Goal: Task Accomplishment & Management: Manage account settings

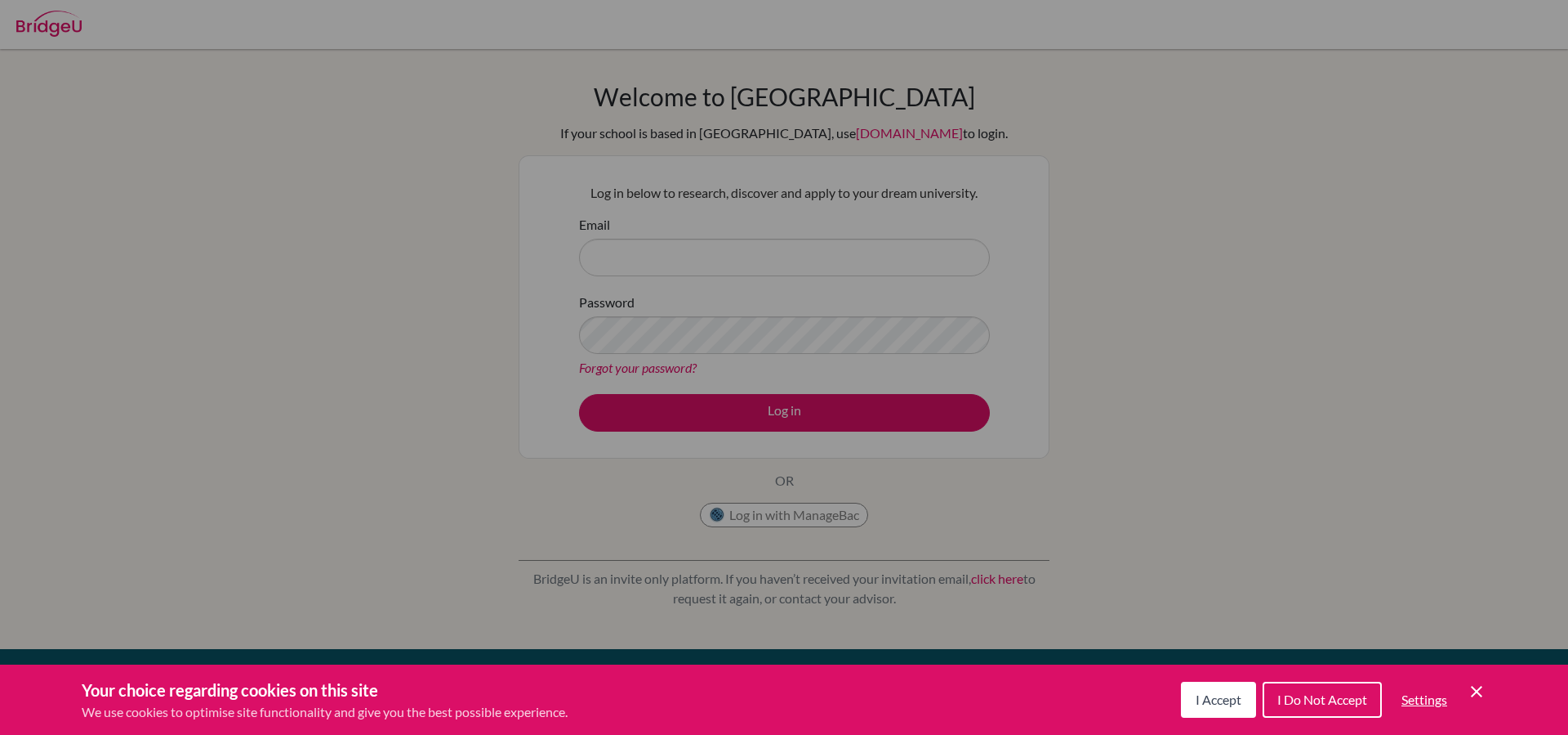
click at [1295, 693] on span "I Do Not Accept" at bounding box center [1322, 700] width 90 height 16
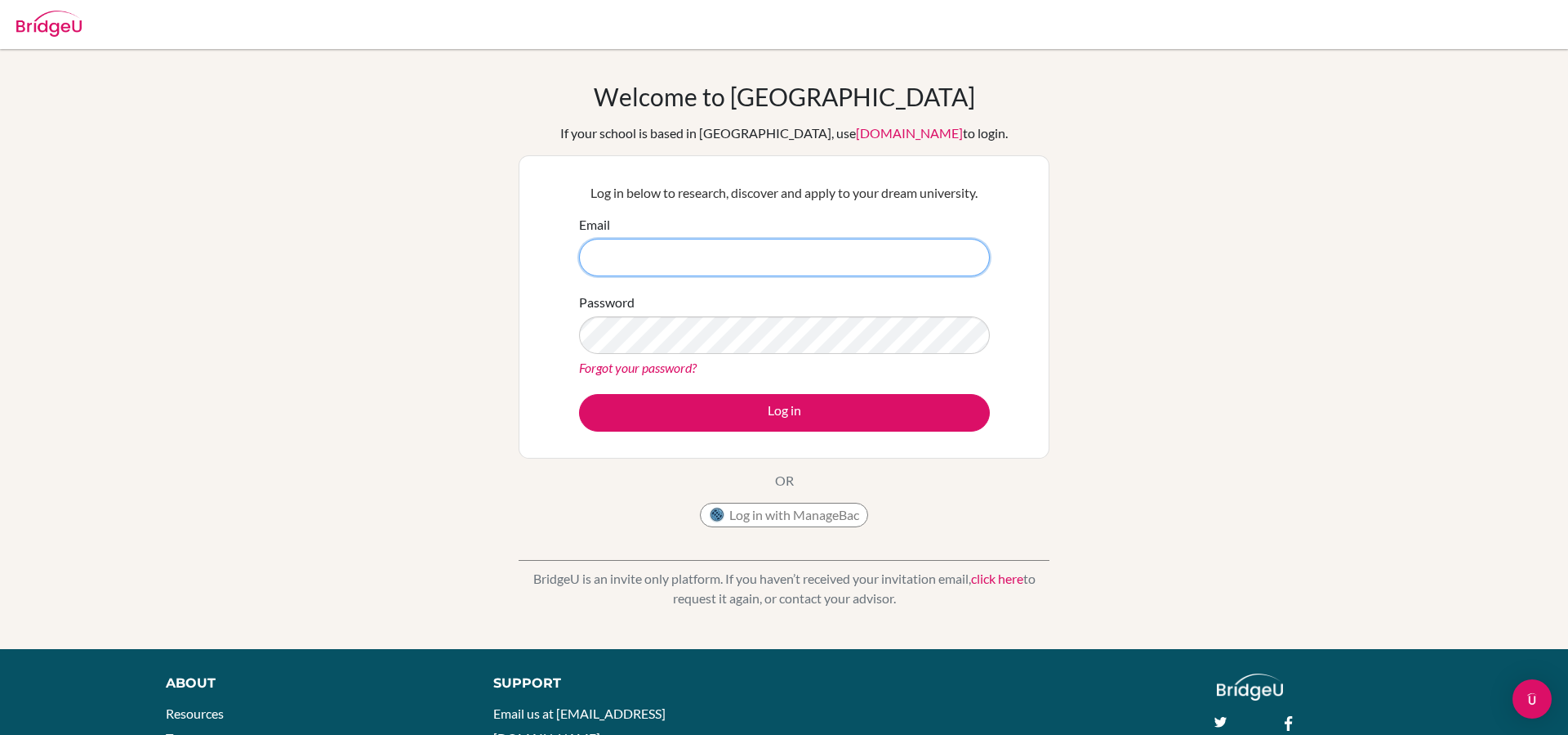
click at [756, 269] on input "Email" at bounding box center [784, 257] width 411 height 37
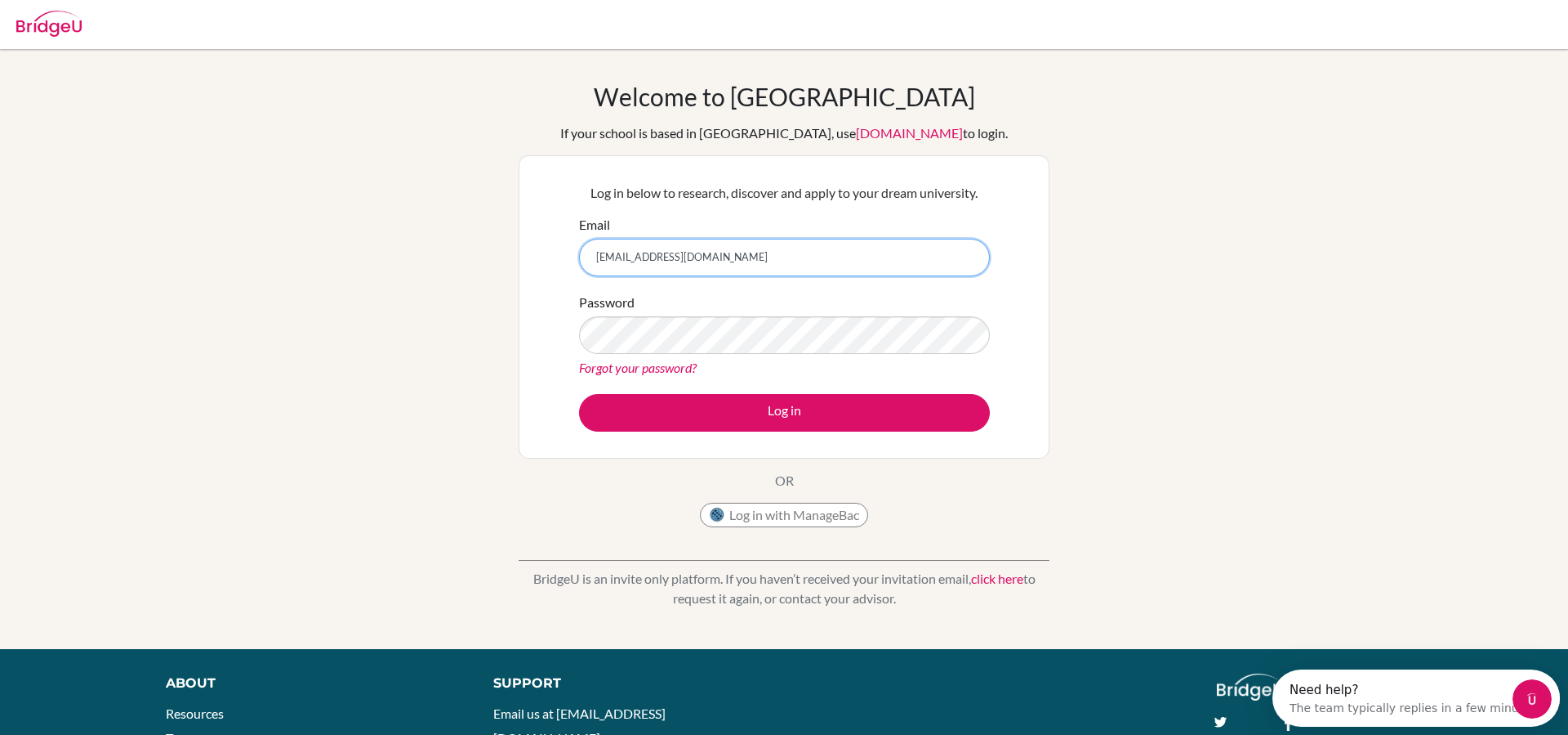
type input "thressyenainupu@sekolahciputra.sch.id"
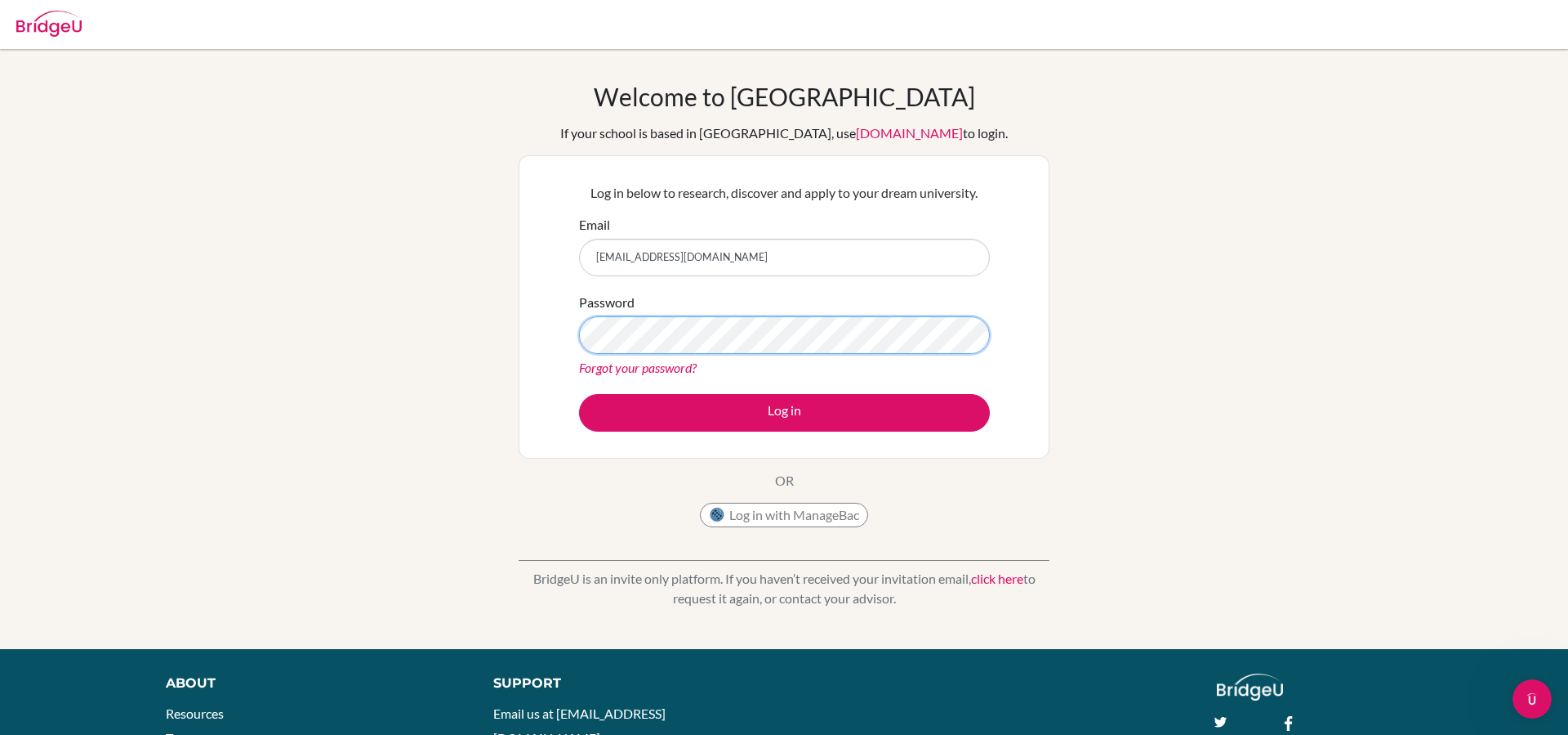
click at [579, 394] on button "Log in" at bounding box center [784, 412] width 411 height 37
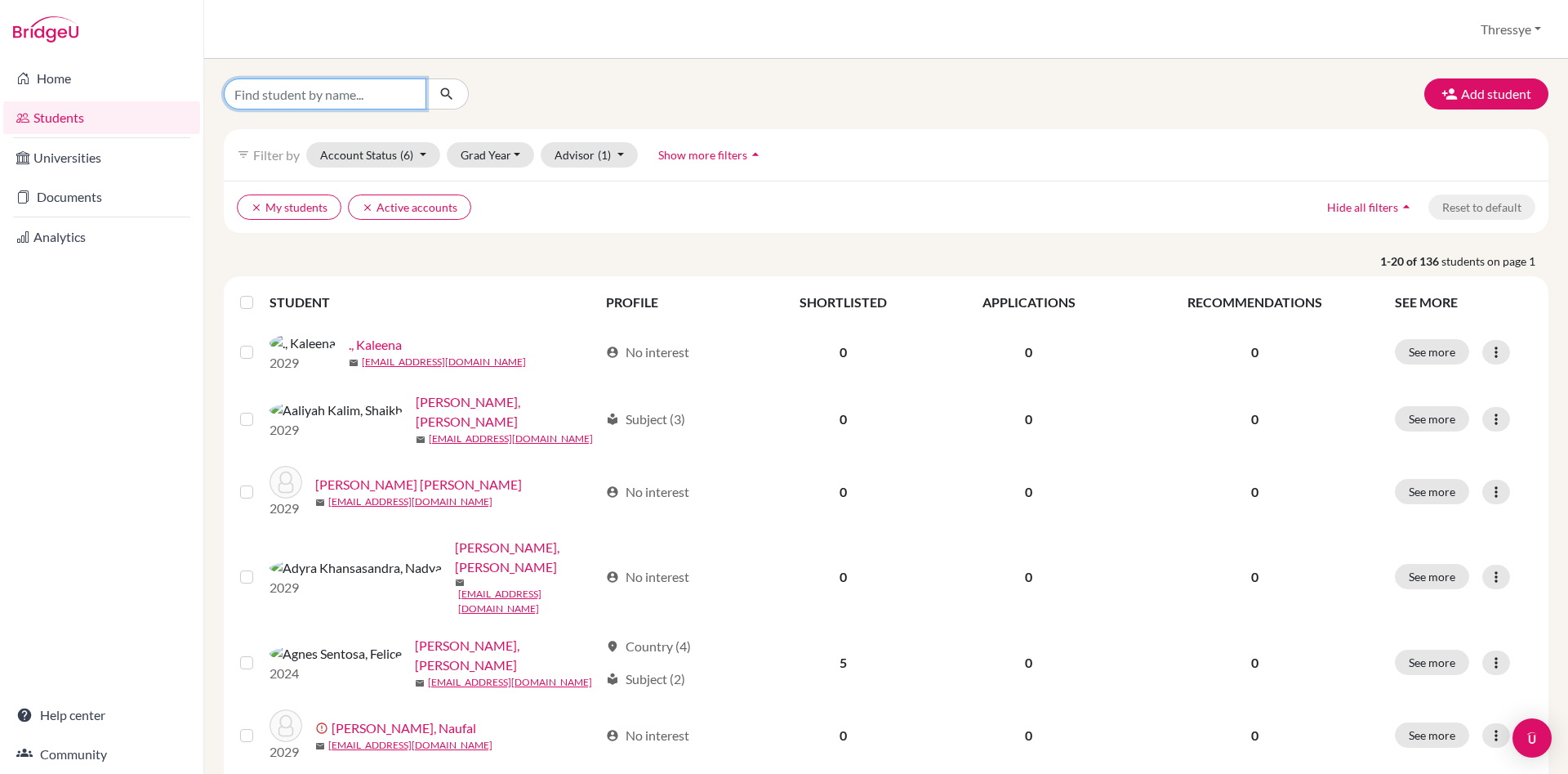
click at [401, 97] on input "Find student by name..." at bounding box center [325, 94] width 202 height 31
type input "dummy"
click button "submit" at bounding box center [447, 94] width 43 height 31
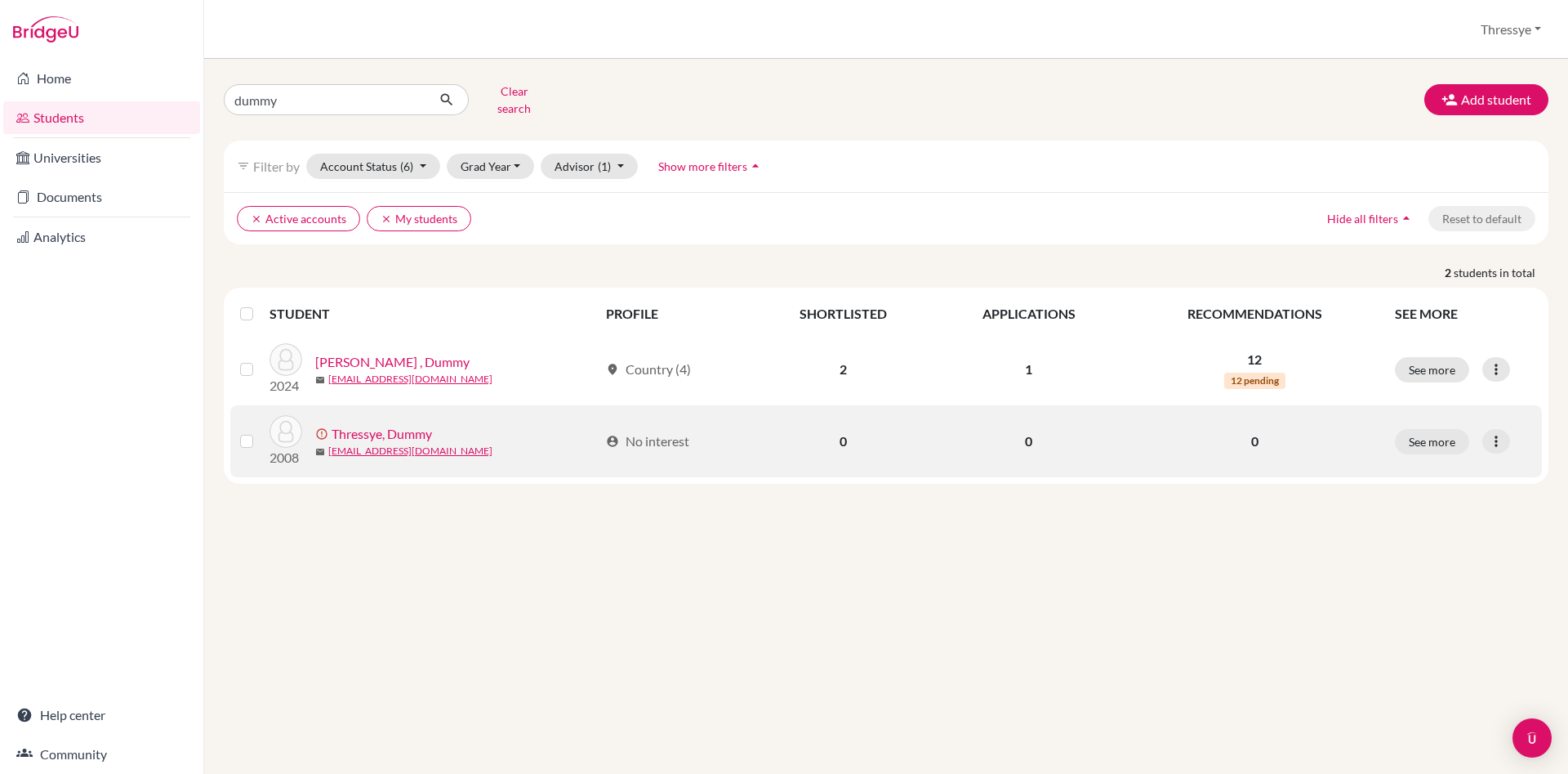
click at [409, 427] on link "Thressye, Dummy" at bounding box center [382, 434] width 100 height 20
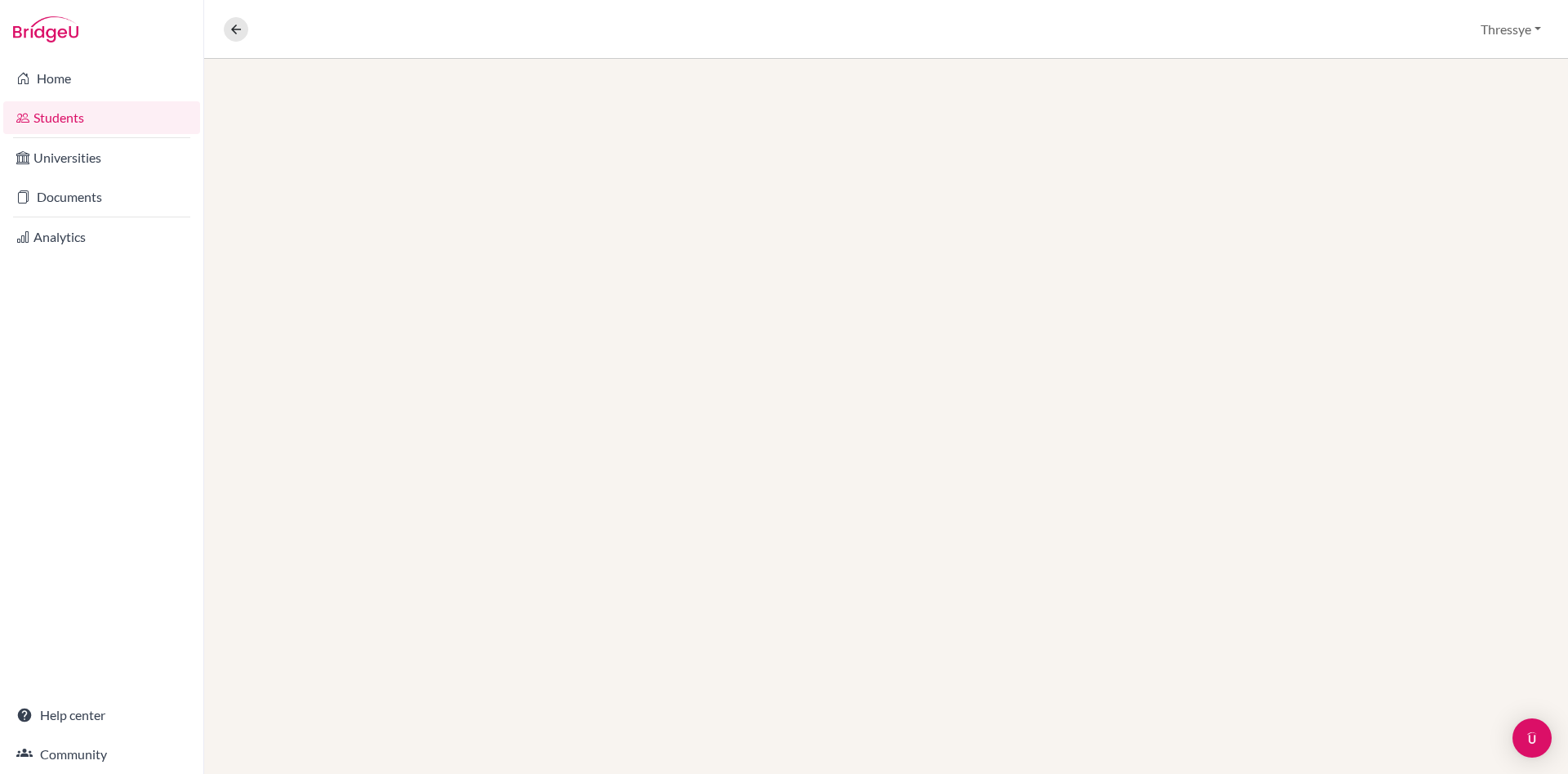
click at [415, 422] on div at bounding box center [886, 416] width 1364 height 715
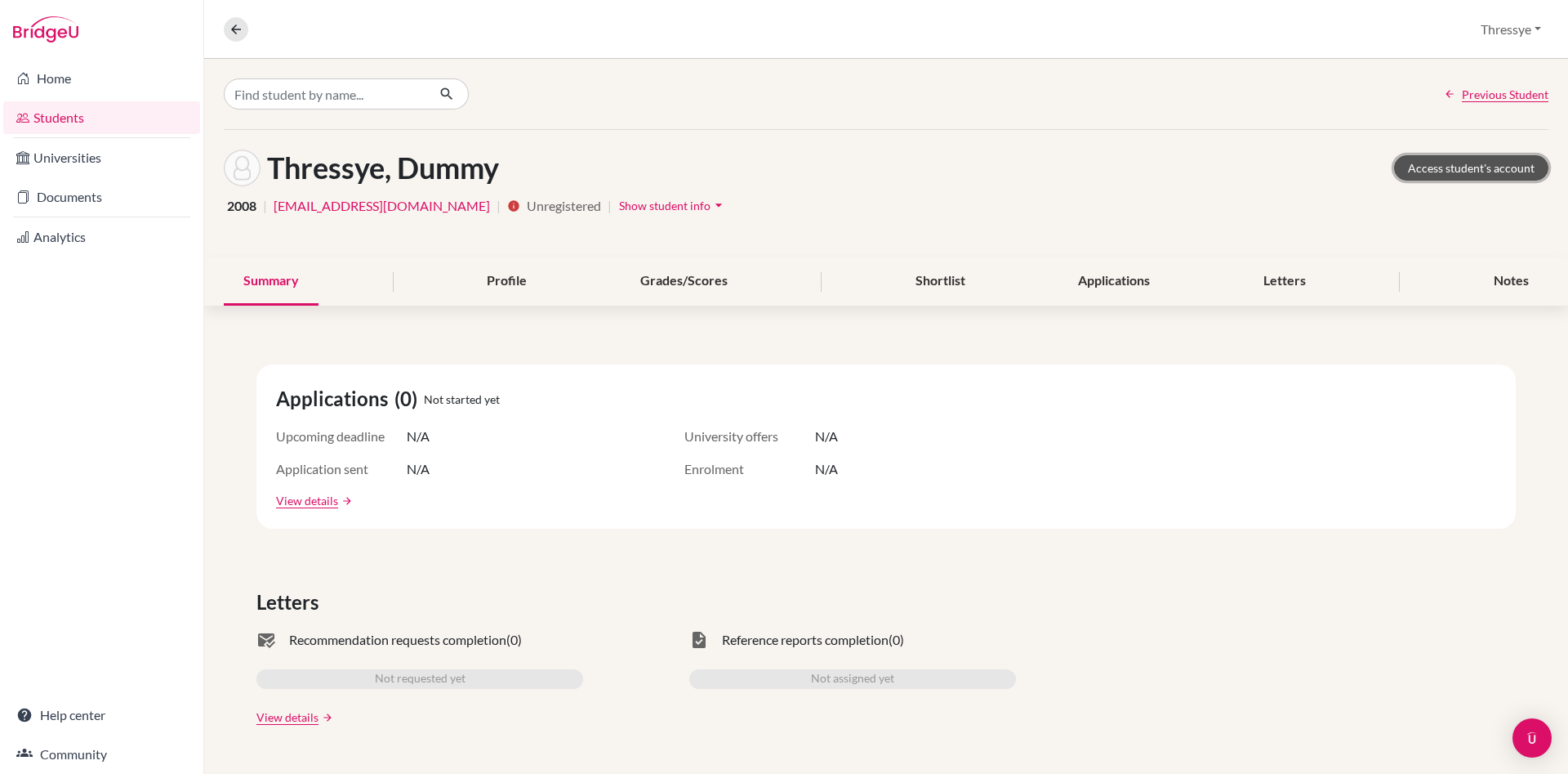
click at [1443, 168] on link "Access student's account" at bounding box center [1471, 167] width 154 height 25
click at [330, 99] on input "Find student by name..." at bounding box center [325, 94] width 202 height 31
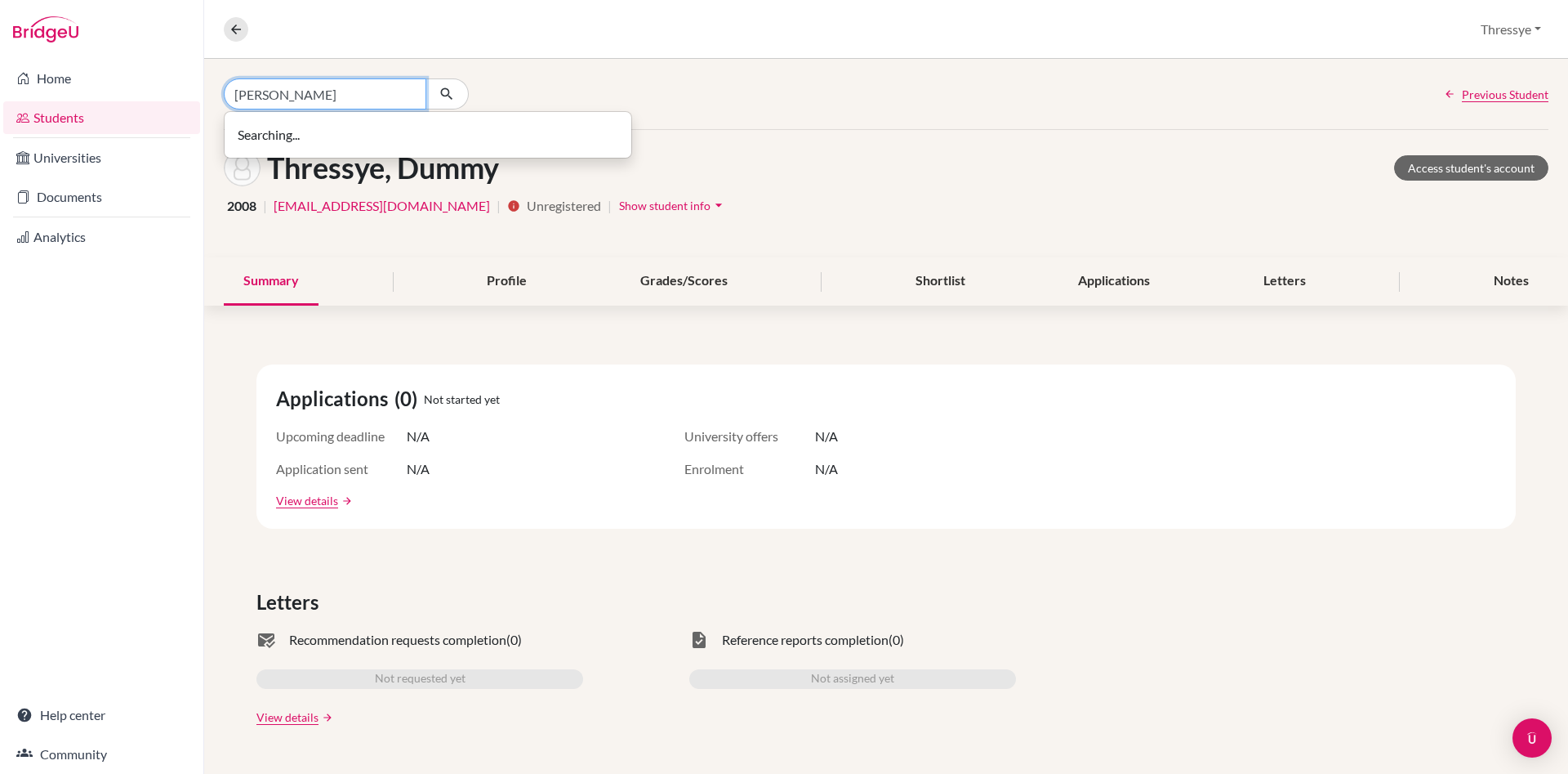
type input "[PERSON_NAME]"
click at [445, 87] on icon "button" at bounding box center [447, 94] width 16 height 16
click at [106, 119] on link "Students" at bounding box center [101, 118] width 196 height 33
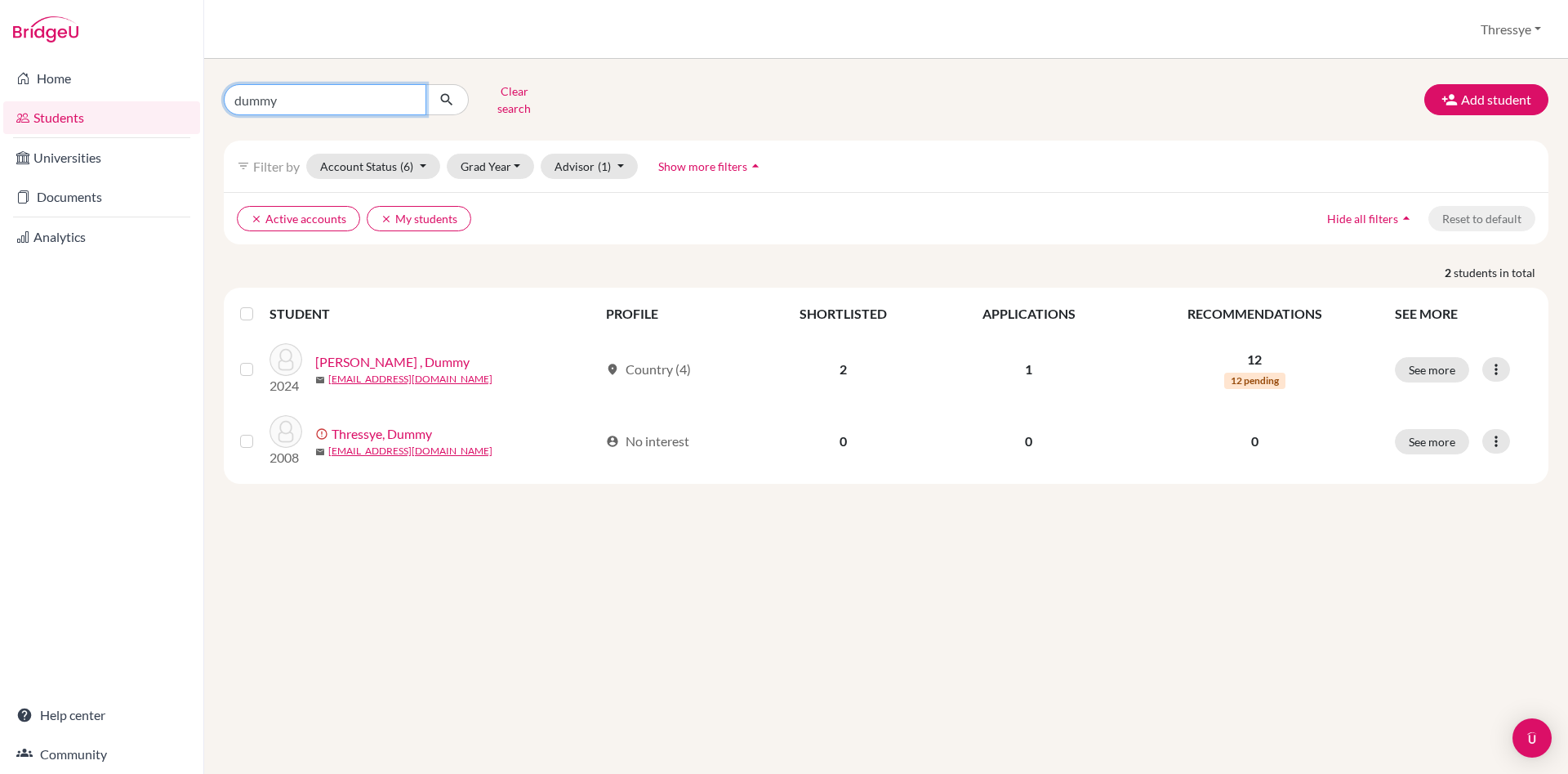
drag, startPoint x: 0, startPoint y: 0, endPoint x: 235, endPoint y: 90, distance: 251.6
click at [235, 90] on input "dummy" at bounding box center [325, 100] width 202 height 31
type input "[PERSON_NAME]"
click button "submit" at bounding box center [447, 100] width 43 height 31
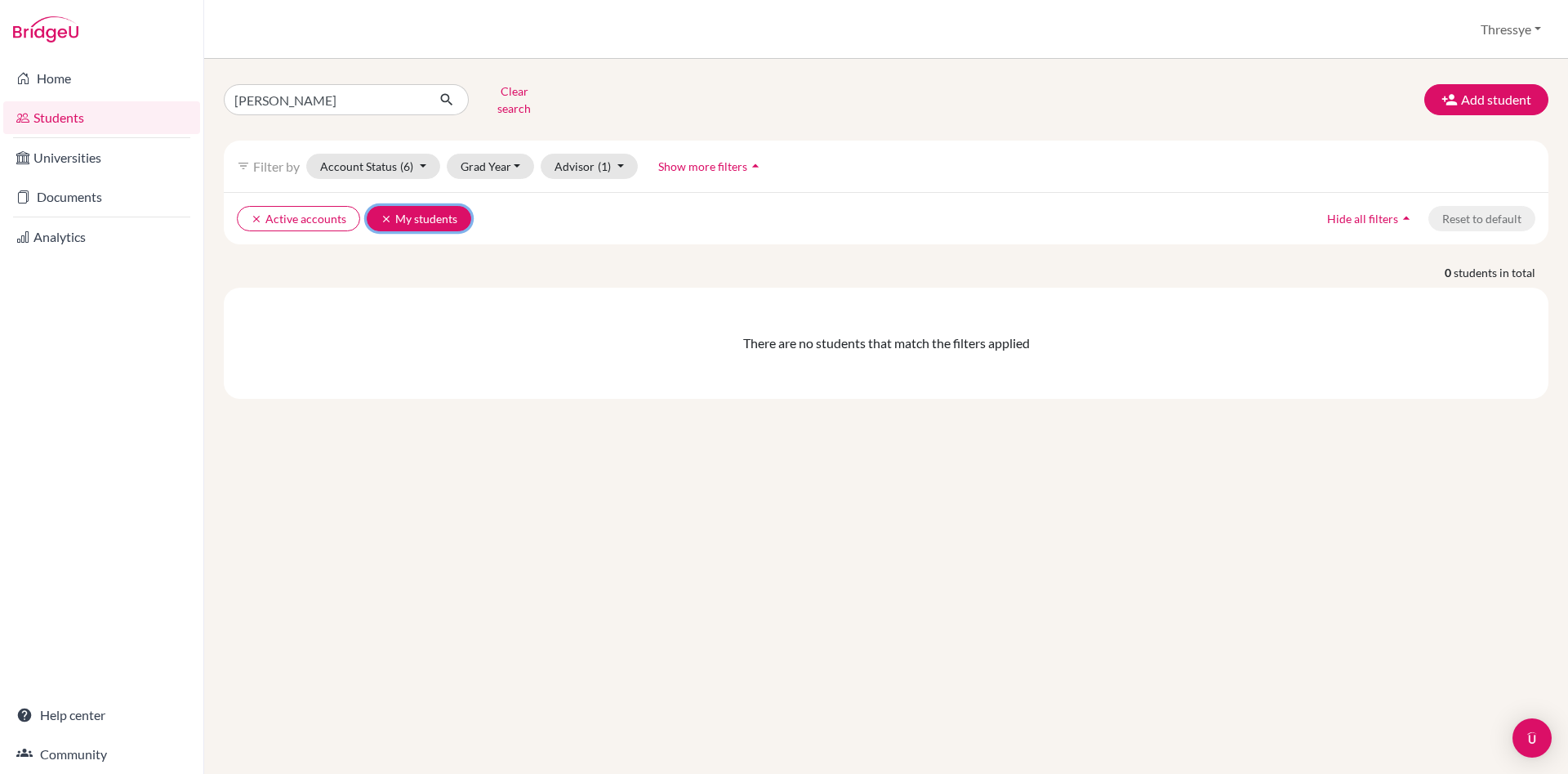
click at [384, 213] on button "clear My students" at bounding box center [419, 218] width 105 height 25
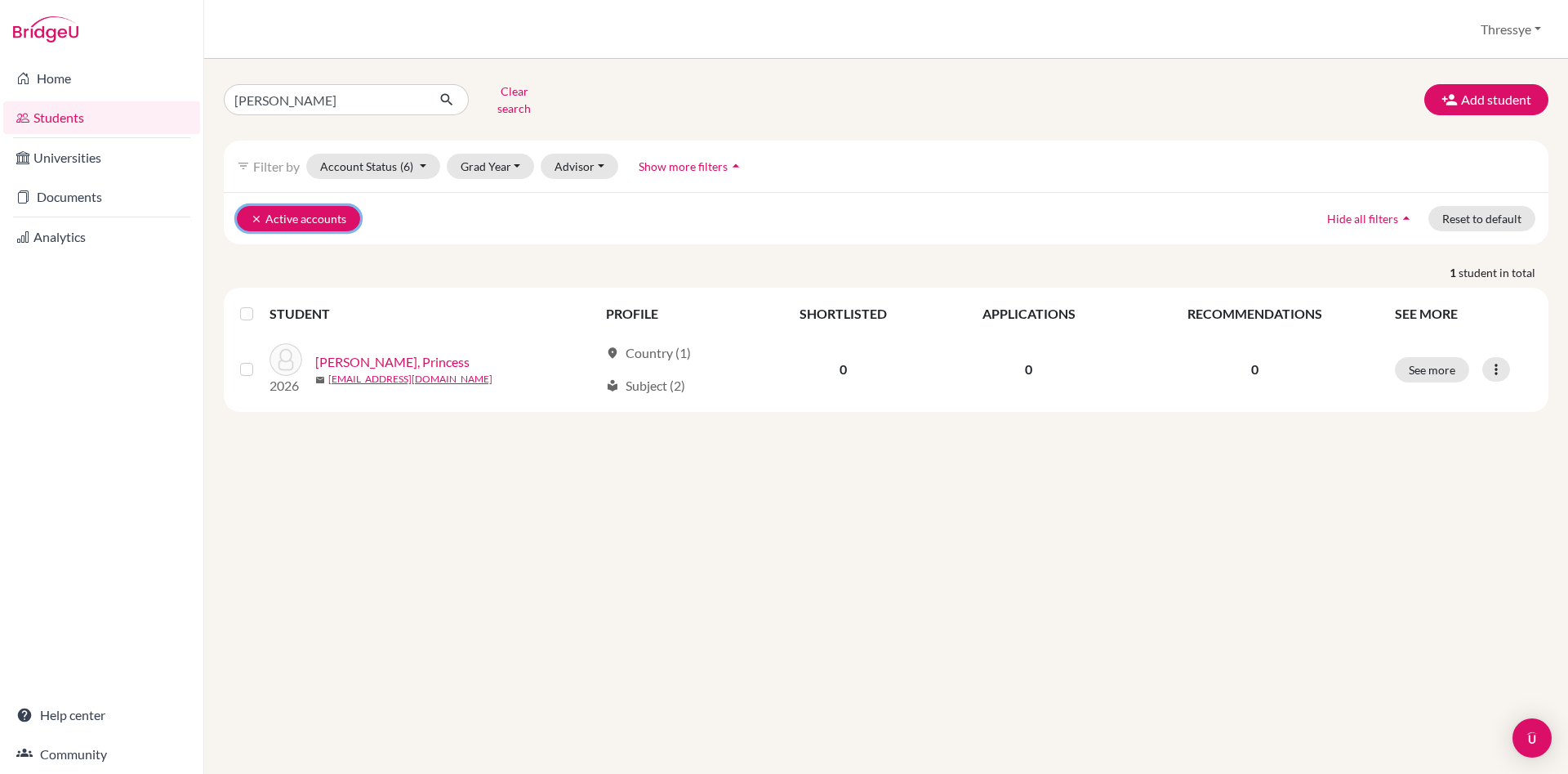
click at [252, 213] on icon "clear" at bounding box center [256, 218] width 11 height 11
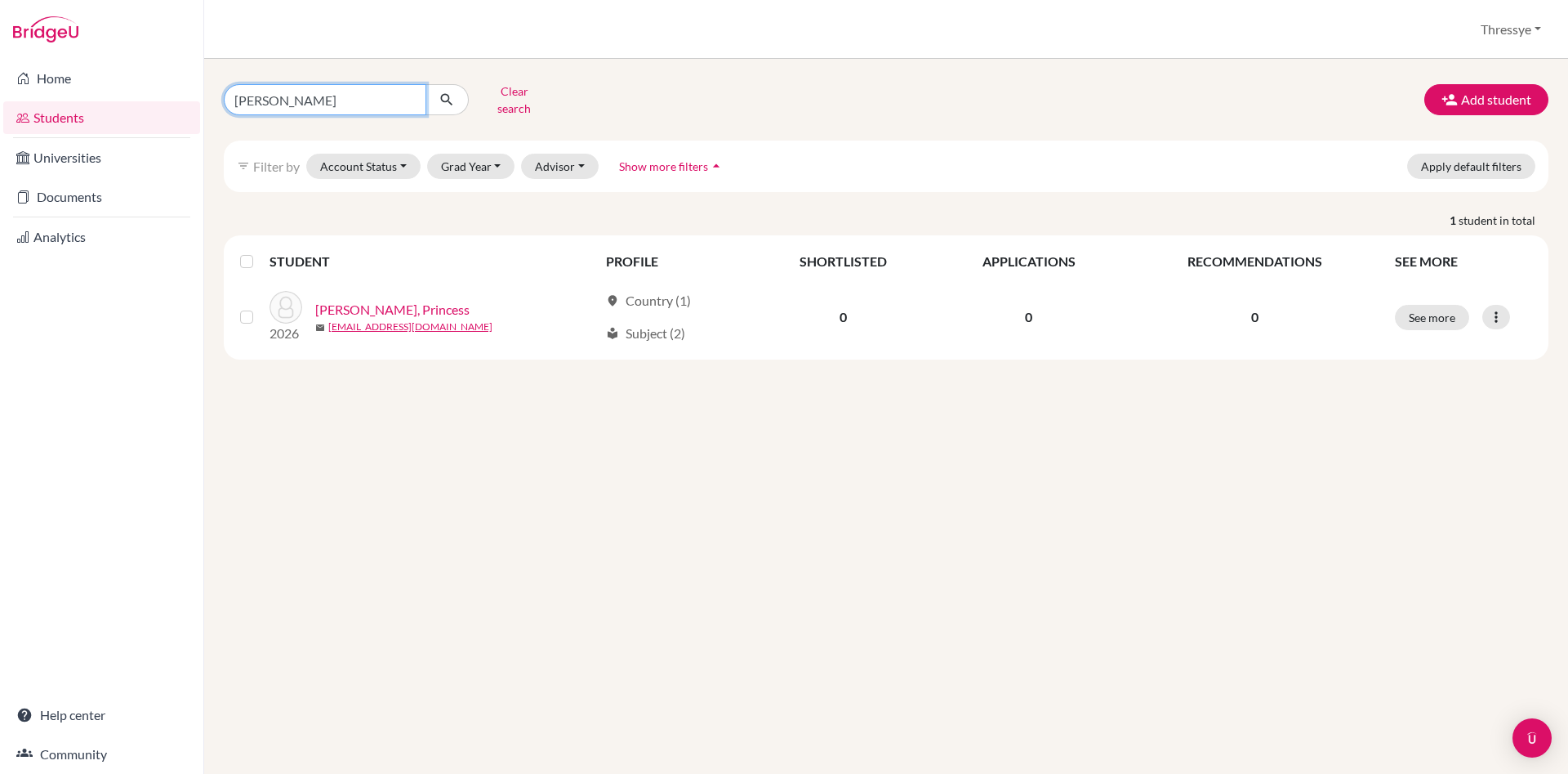
drag, startPoint x: 310, startPoint y: 94, endPoint x: 189, endPoint y: 98, distance: 121.1
click at [224, 98] on input "[PERSON_NAME]" at bounding box center [325, 100] width 202 height 31
click at [505, 87] on button "Clear search" at bounding box center [514, 100] width 91 height 42
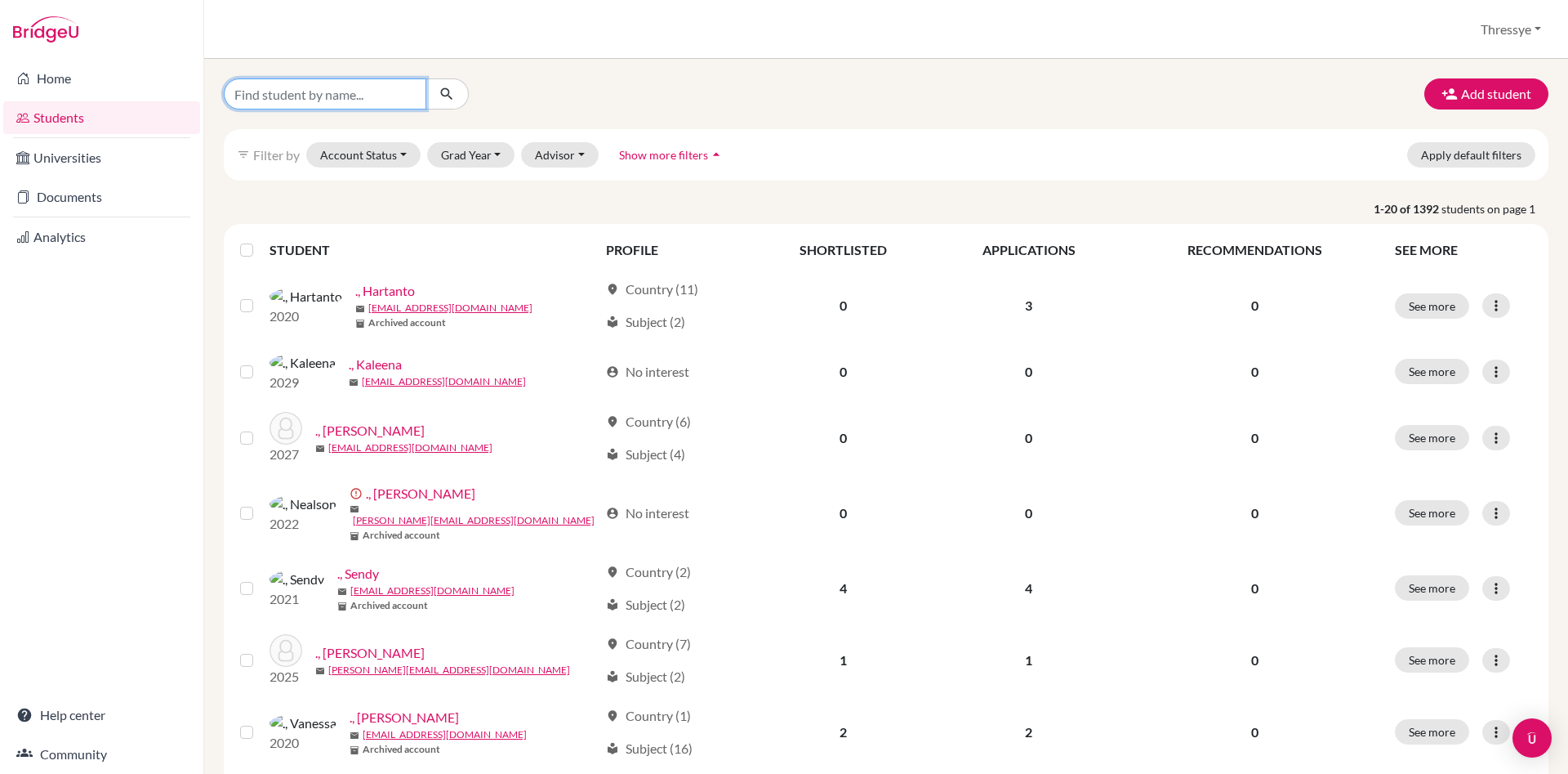
click at [364, 94] on input "Find student by name..." at bounding box center [325, 94] width 202 height 31
type input "phebe"
click button "submit" at bounding box center [447, 94] width 43 height 31
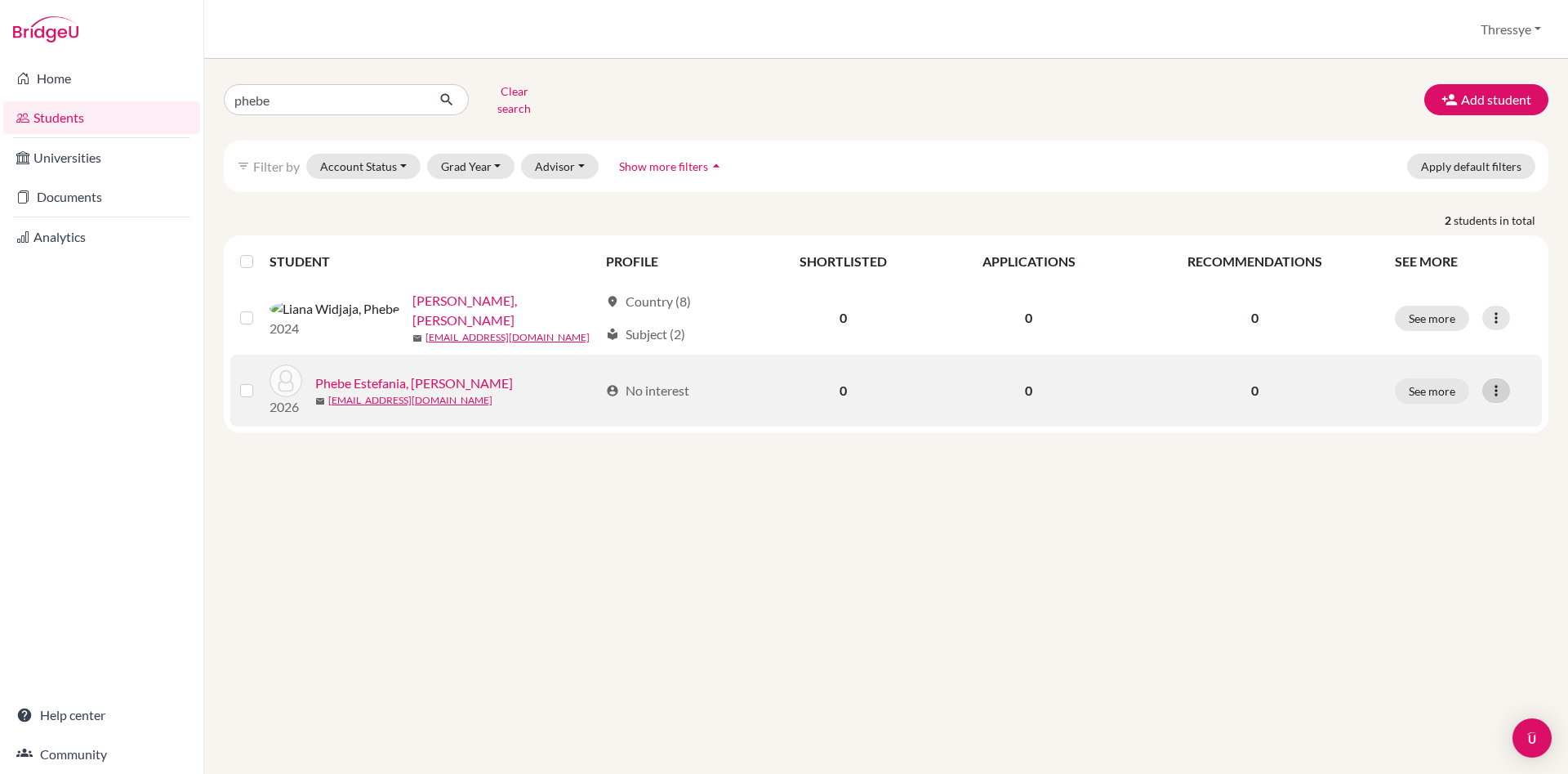
click at [1496, 383] on icon at bounding box center [1496, 390] width 16 height 16
click at [1426, 462] on button "Reset Password" at bounding box center [1425, 475] width 129 height 26
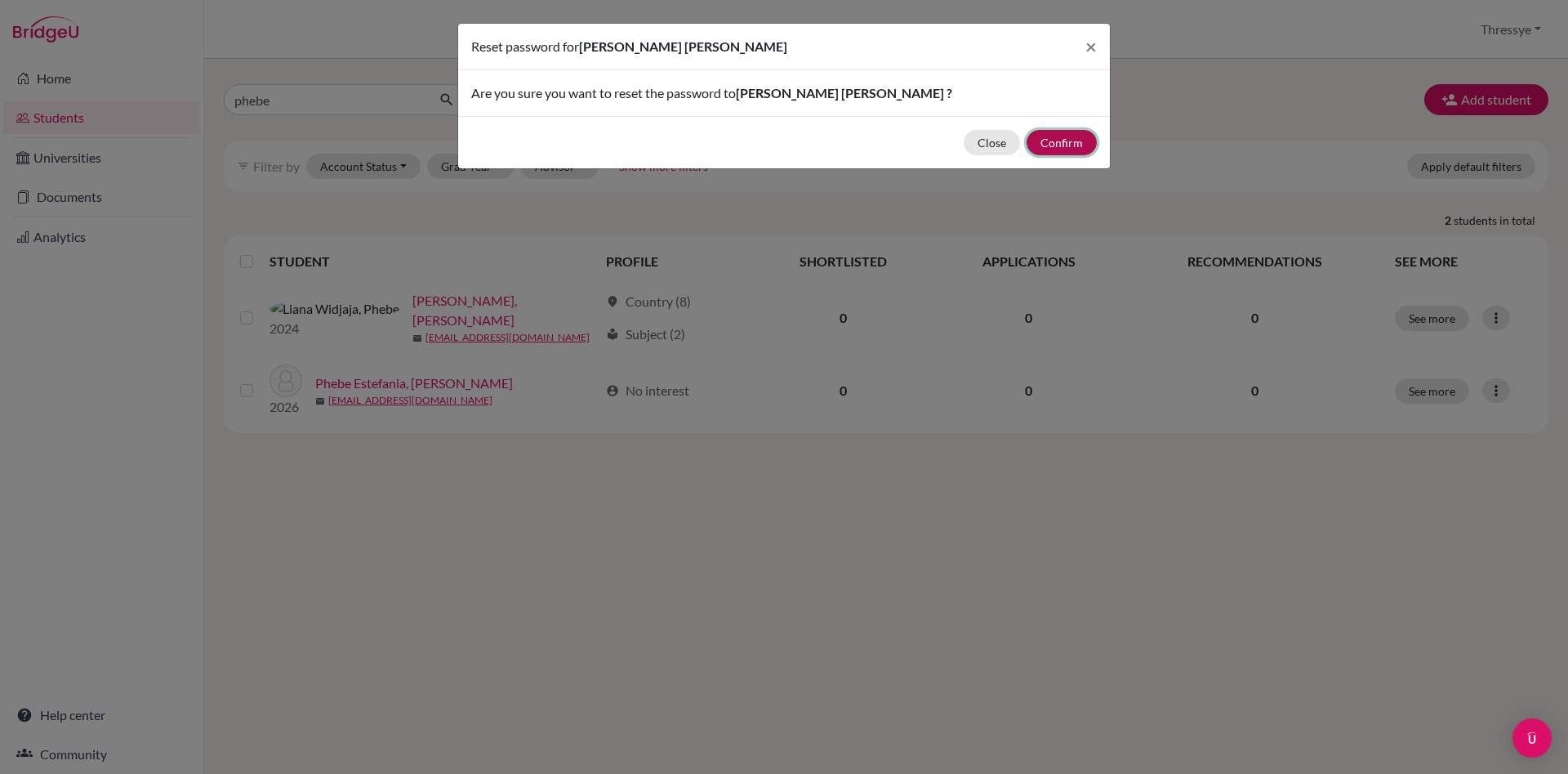
click at [1071, 142] on button "Confirm" at bounding box center [1062, 142] width 70 height 25
